Goal: Browse casually

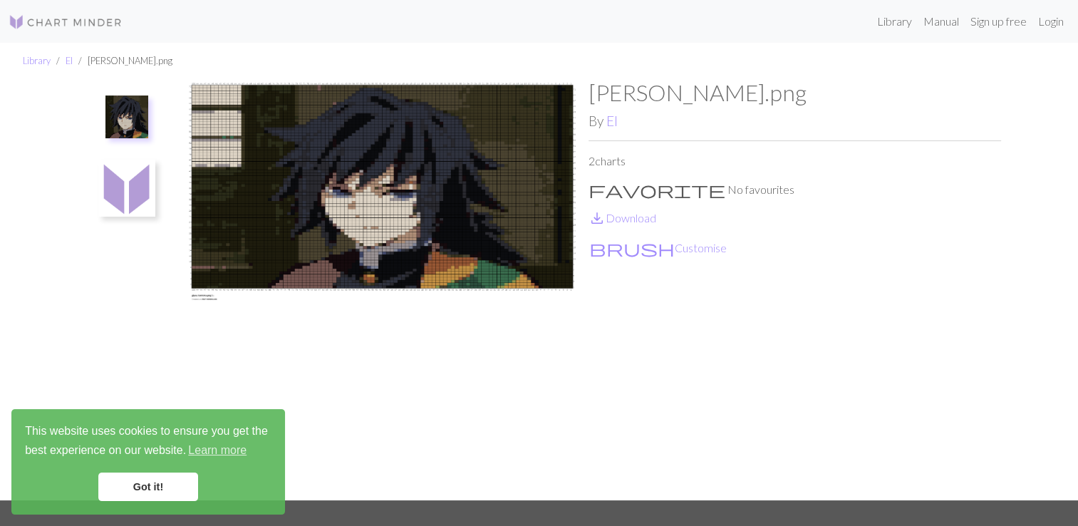
click at [391, 238] on img at bounding box center [382, 289] width 413 height 421
click at [110, 105] on img at bounding box center [126, 117] width 43 height 43
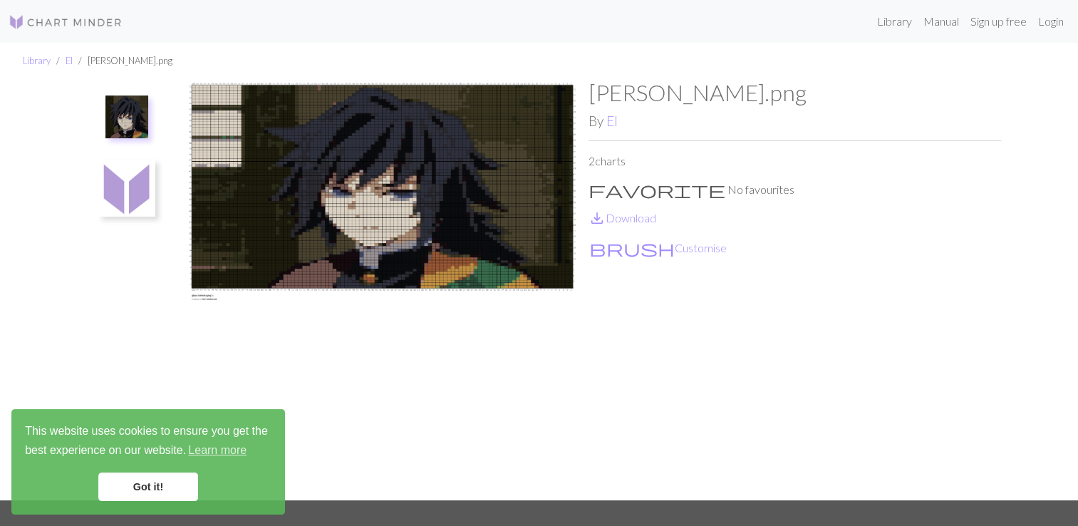
click at [127, 201] on img at bounding box center [126, 188] width 57 height 57
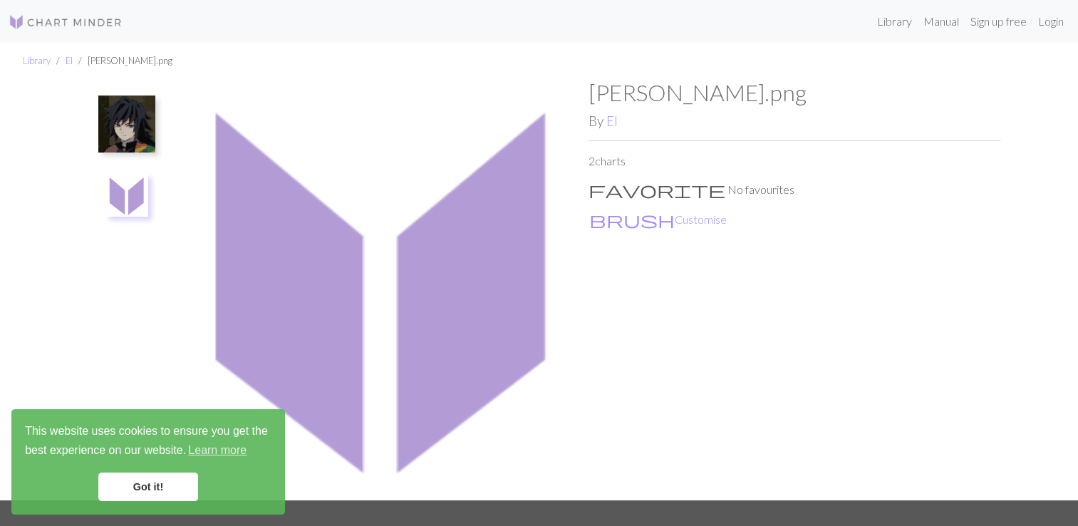
click at [140, 128] on img at bounding box center [126, 124] width 57 height 57
